Goal: Task Accomplishment & Management: Manage account settings

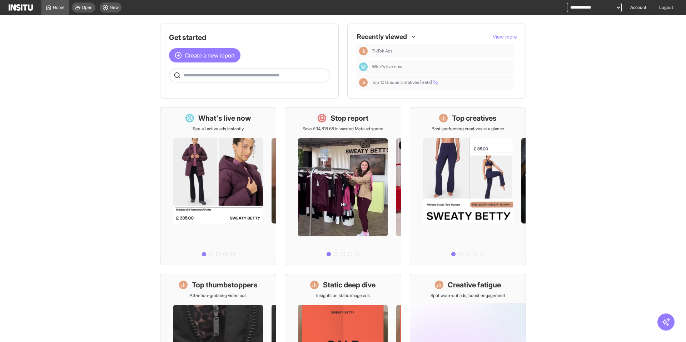
click at [582, 8] on select "**********" at bounding box center [594, 7] width 55 height 9
select select "**********"
click at [567, 3] on select "**********" at bounding box center [594, 7] width 55 height 9
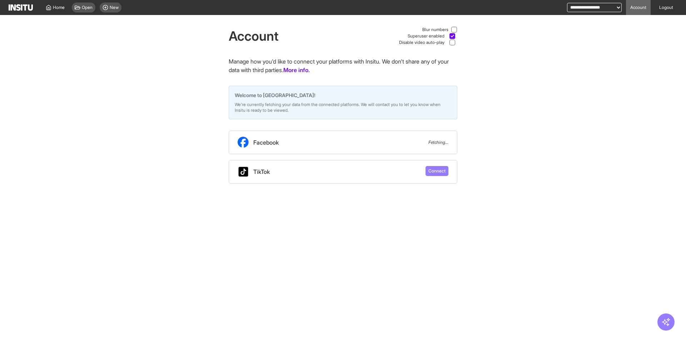
click at [515, 102] on div "Account Blur numbers Superuser enabled Disable video auto-play Manage how you'd…" at bounding box center [343, 99] width 686 height 169
